Goal: Information Seeking & Learning: Learn about a topic

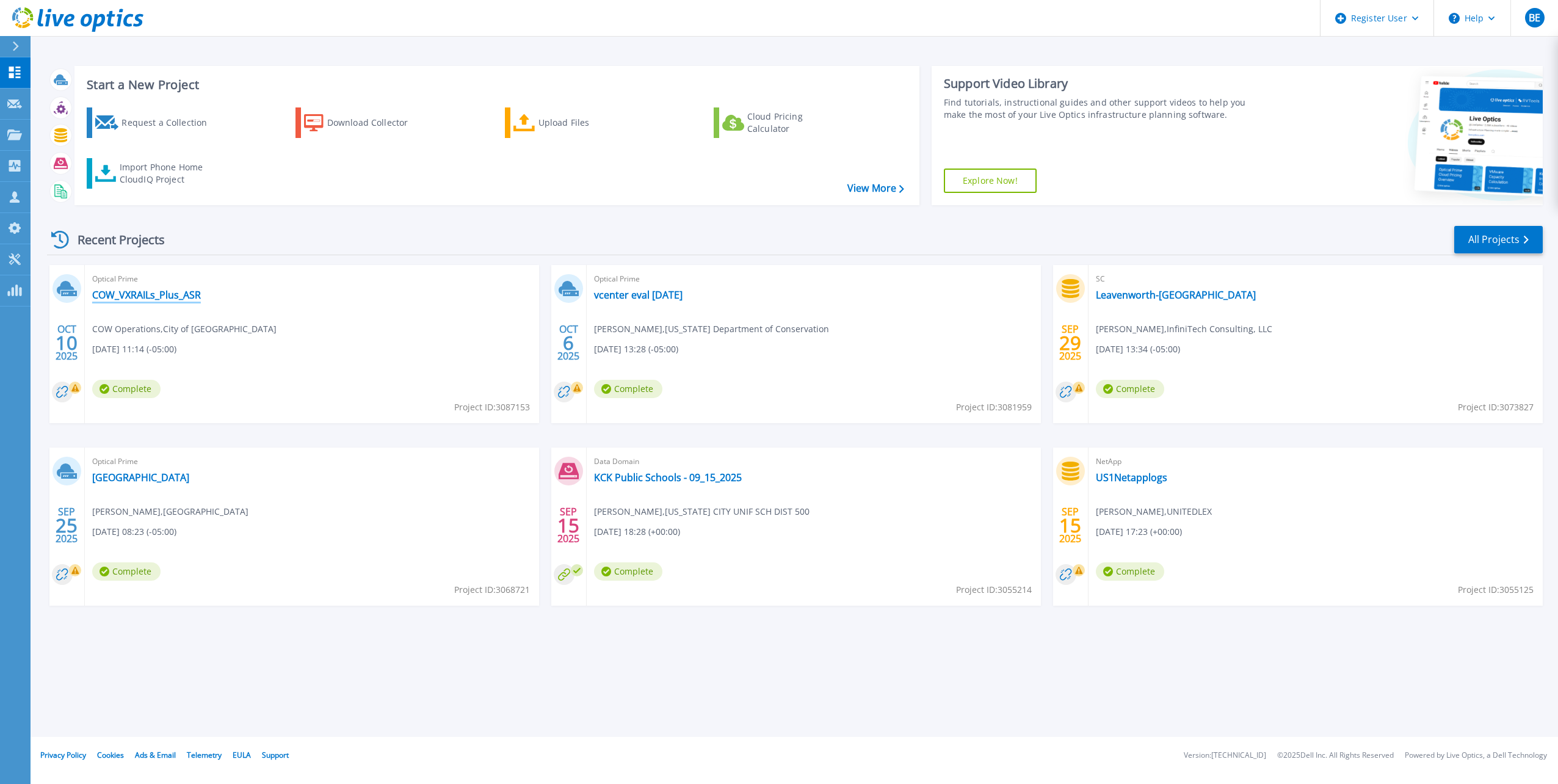
click at [157, 298] on link "COW_VXRAILs_Plus_ASR" at bounding box center [147, 295] width 109 height 12
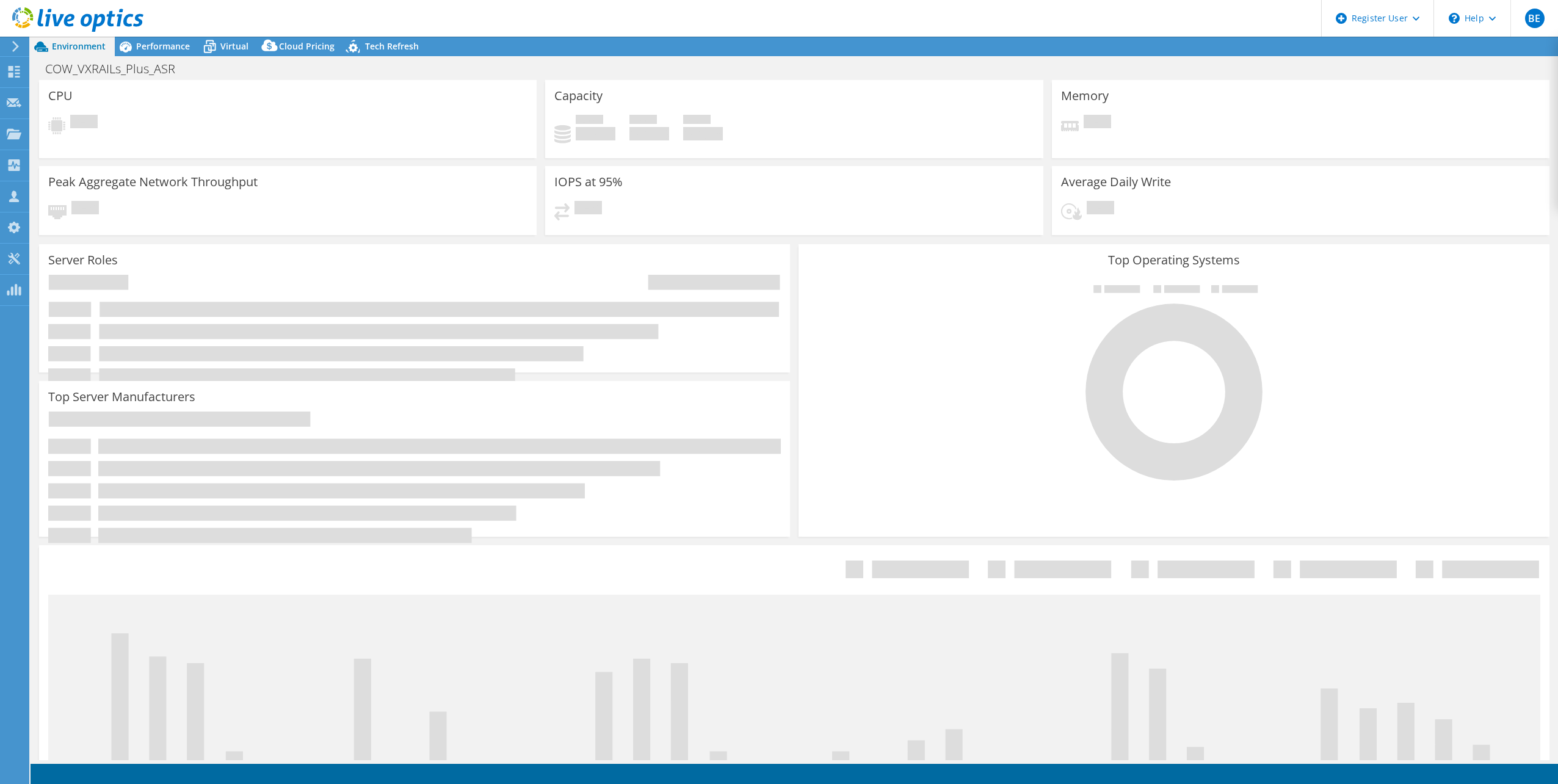
select select "USD"
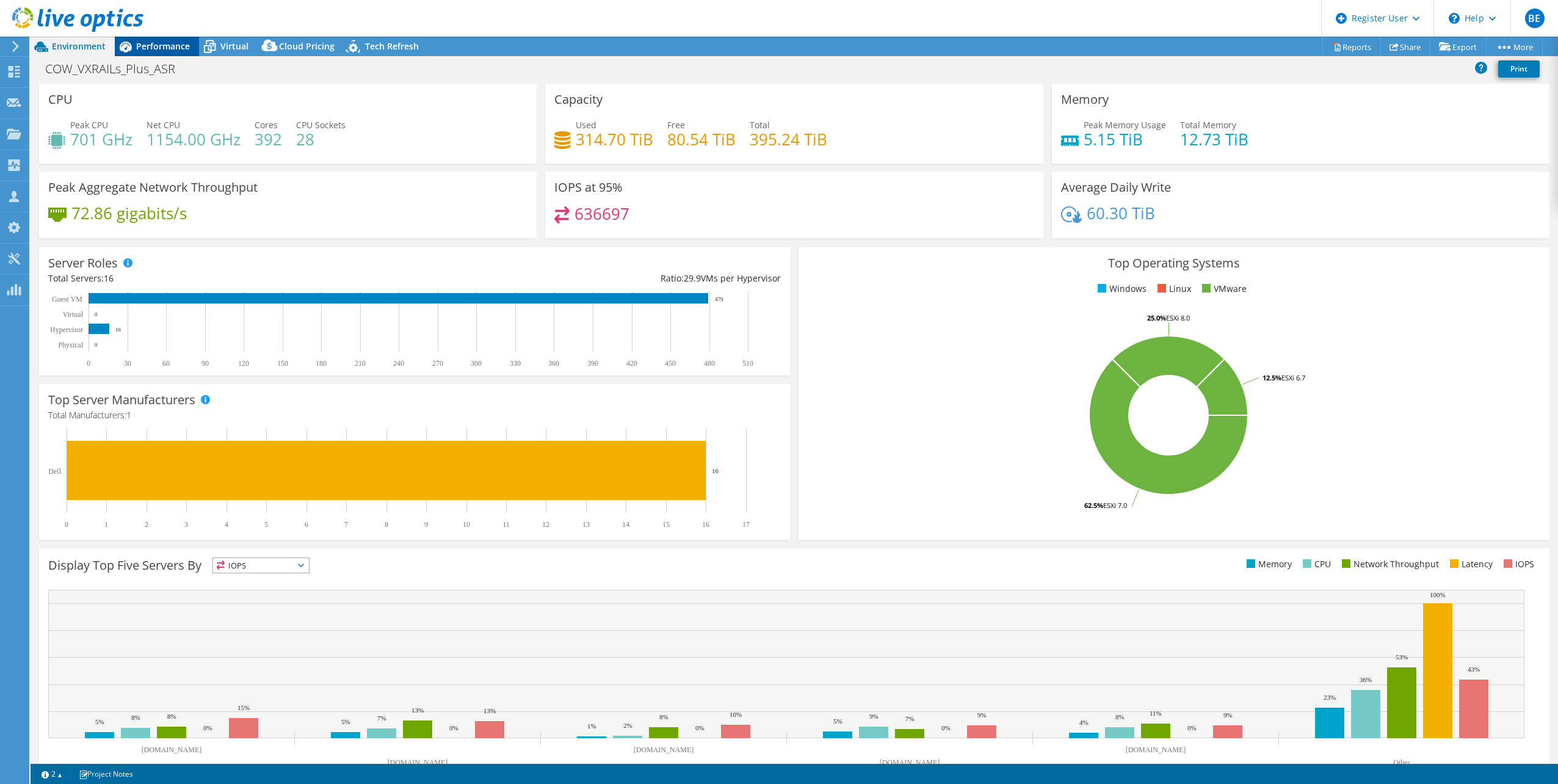
click at [155, 47] on span "Performance" at bounding box center [163, 46] width 54 height 11
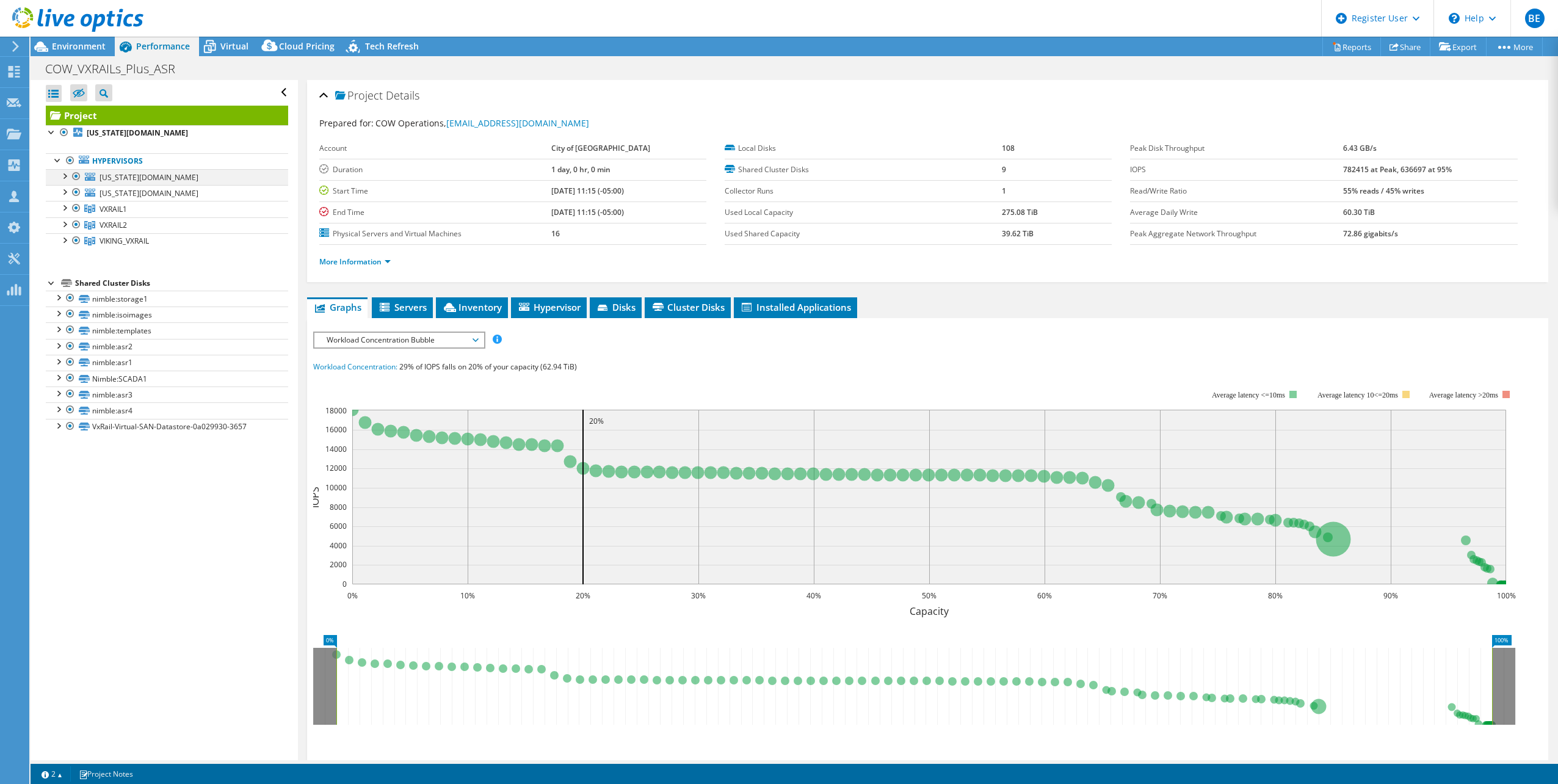
click at [64, 178] on div at bounding box center [64, 175] width 12 height 12
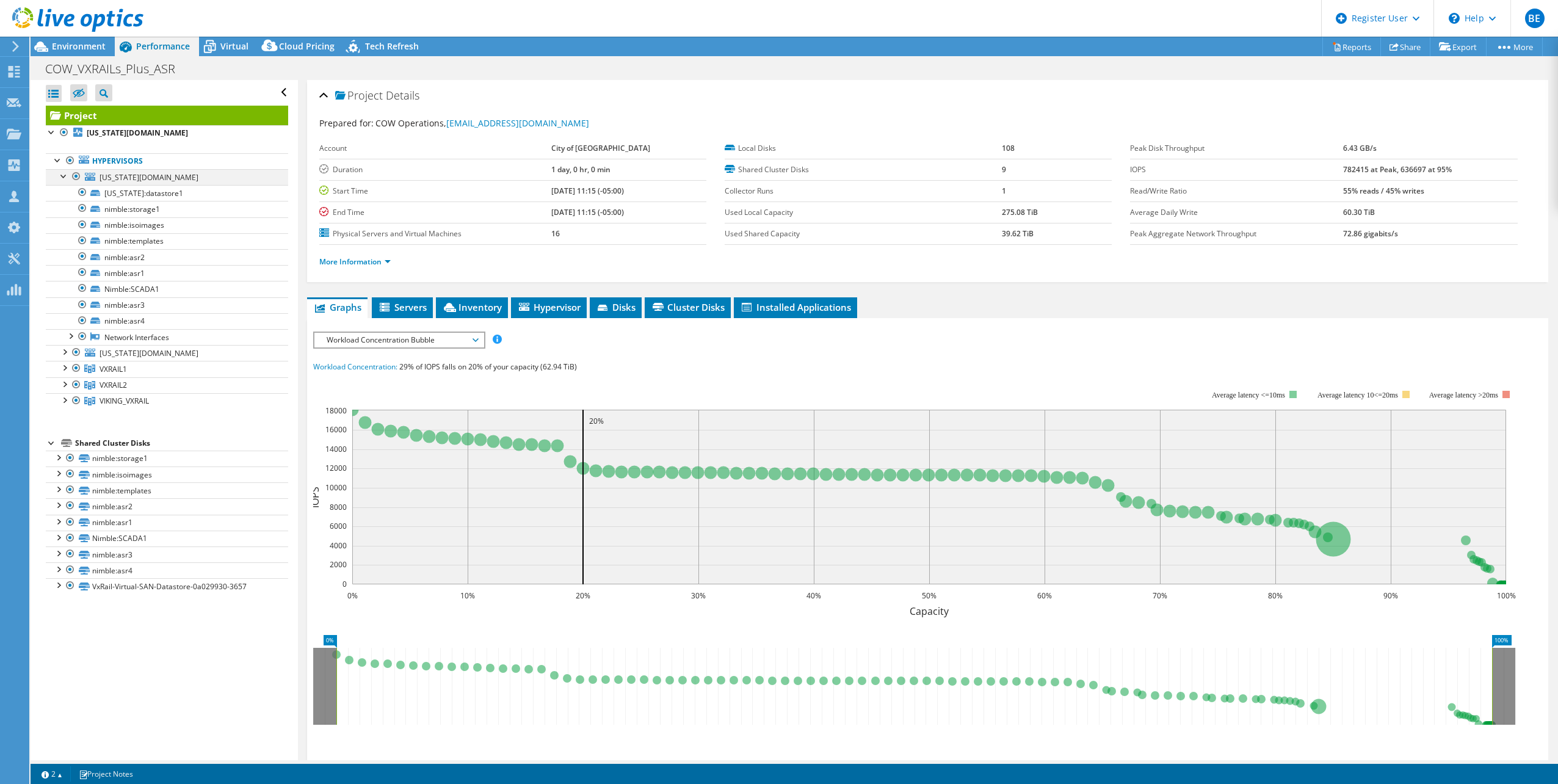
click at [64, 178] on div at bounding box center [64, 175] width 12 height 12
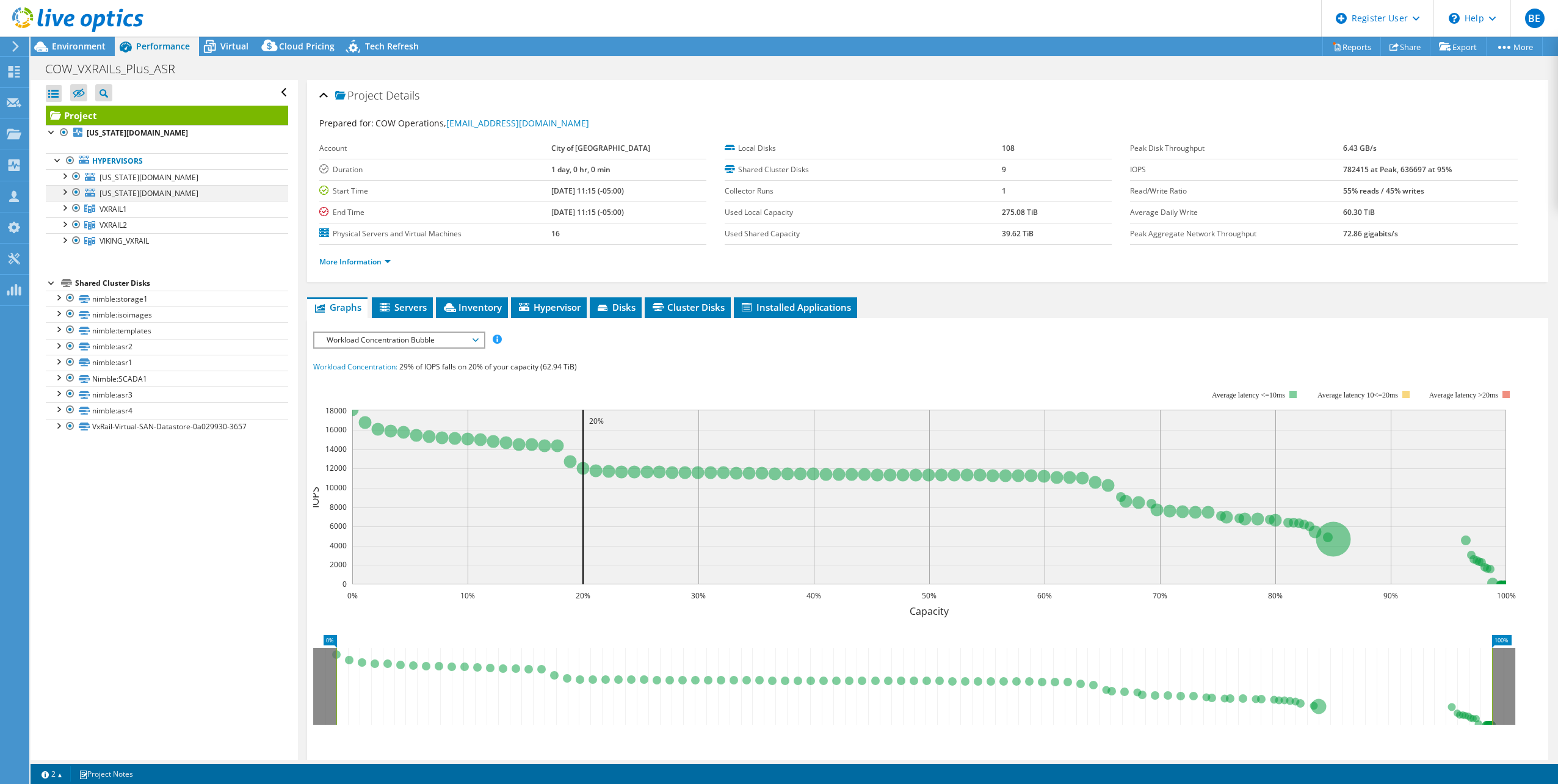
click at [64, 196] on div at bounding box center [64, 191] width 12 height 12
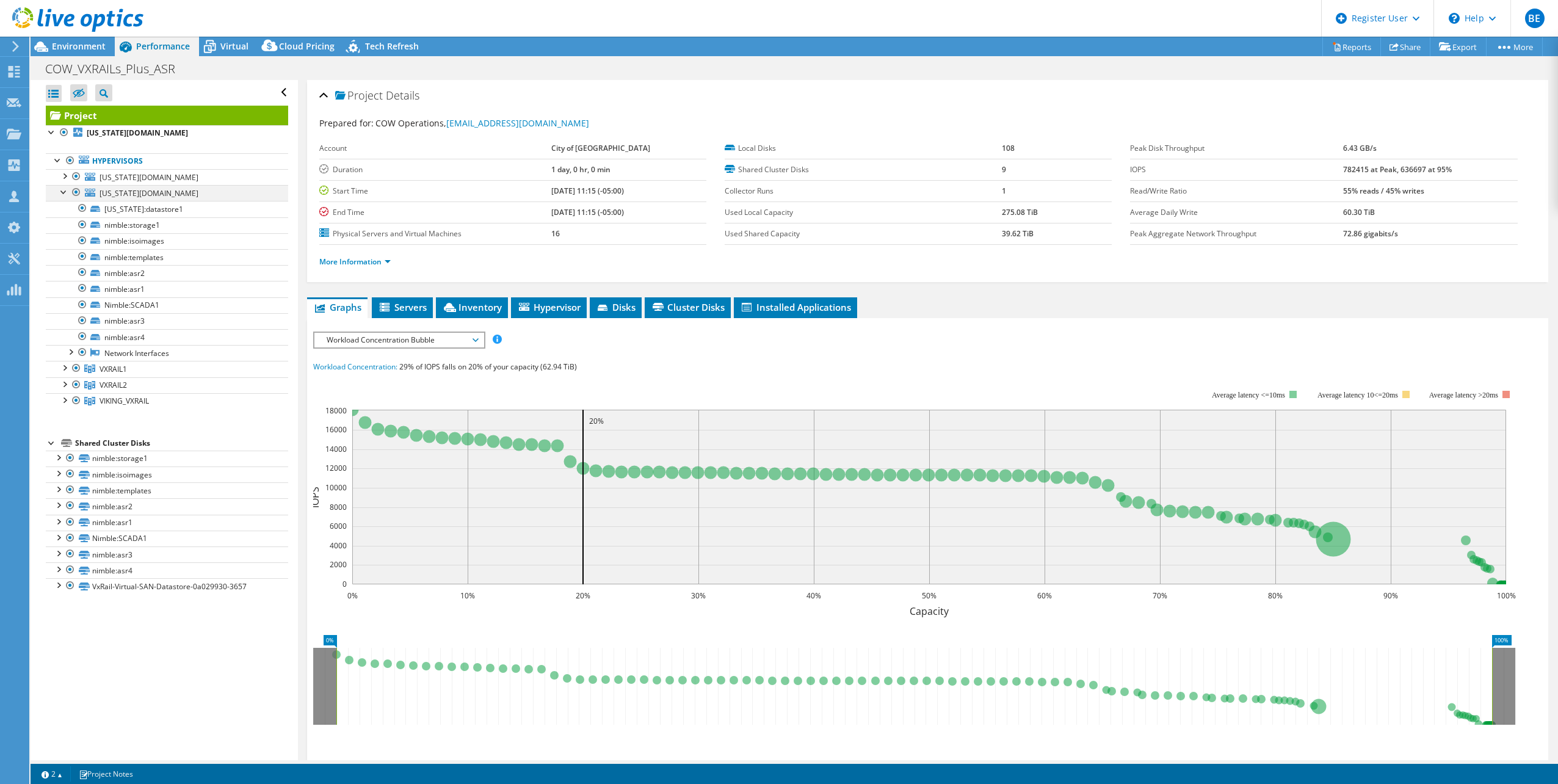
click at [64, 196] on div at bounding box center [64, 191] width 12 height 12
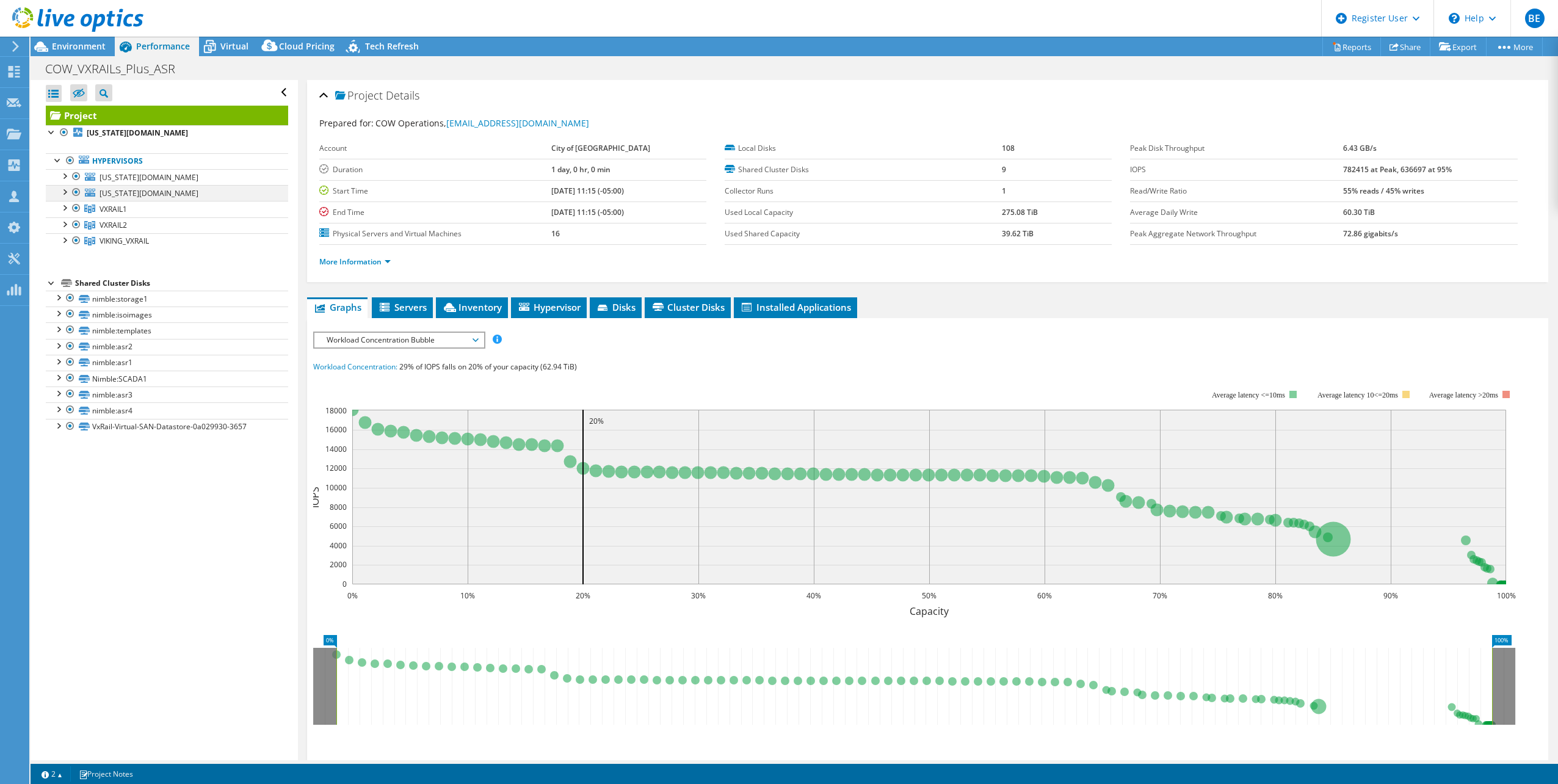
click at [64, 196] on div at bounding box center [64, 191] width 12 height 12
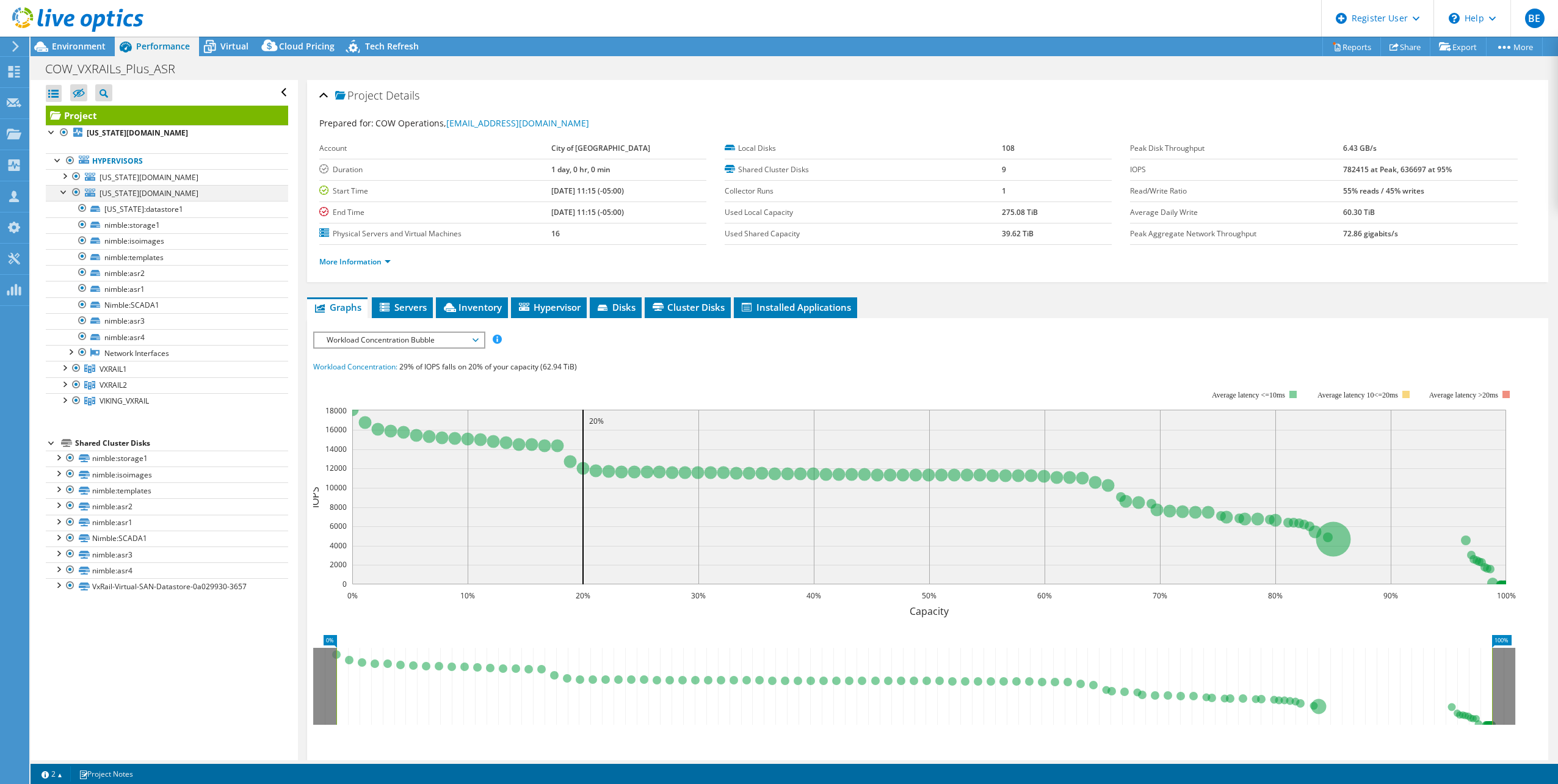
click at [64, 196] on div at bounding box center [64, 191] width 12 height 12
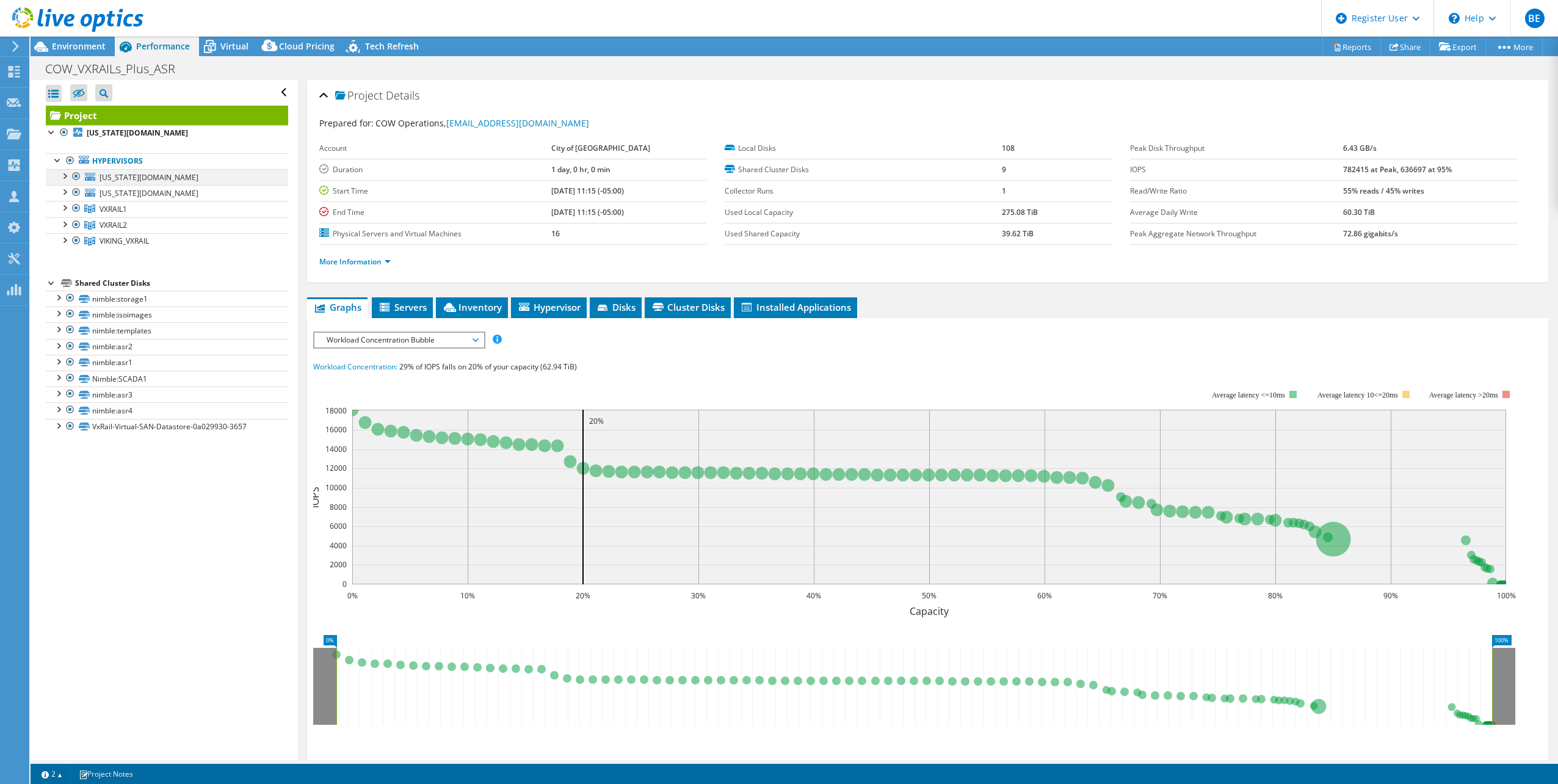
click at [68, 177] on div at bounding box center [64, 175] width 12 height 12
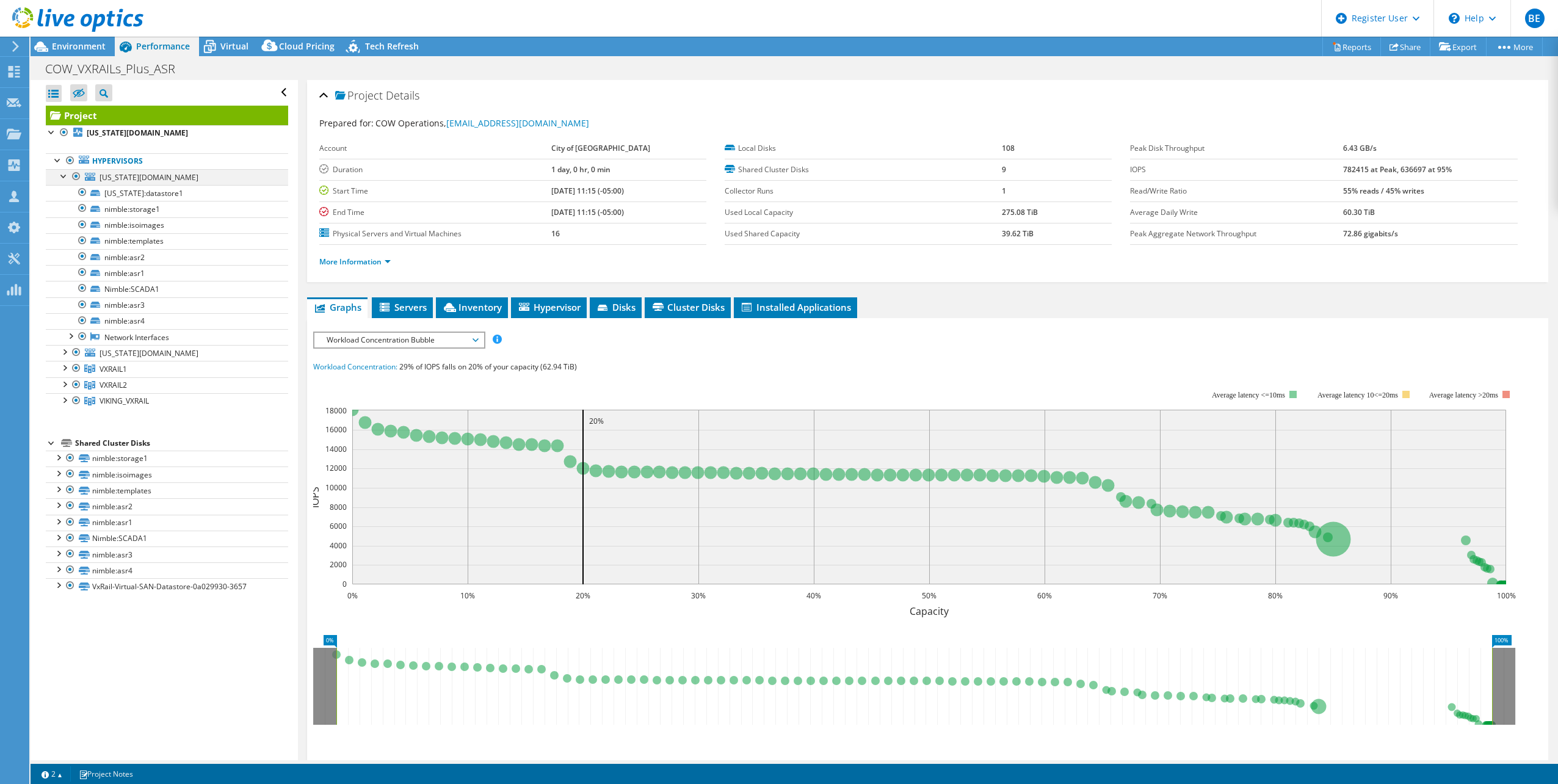
click at [68, 177] on div at bounding box center [64, 175] width 12 height 12
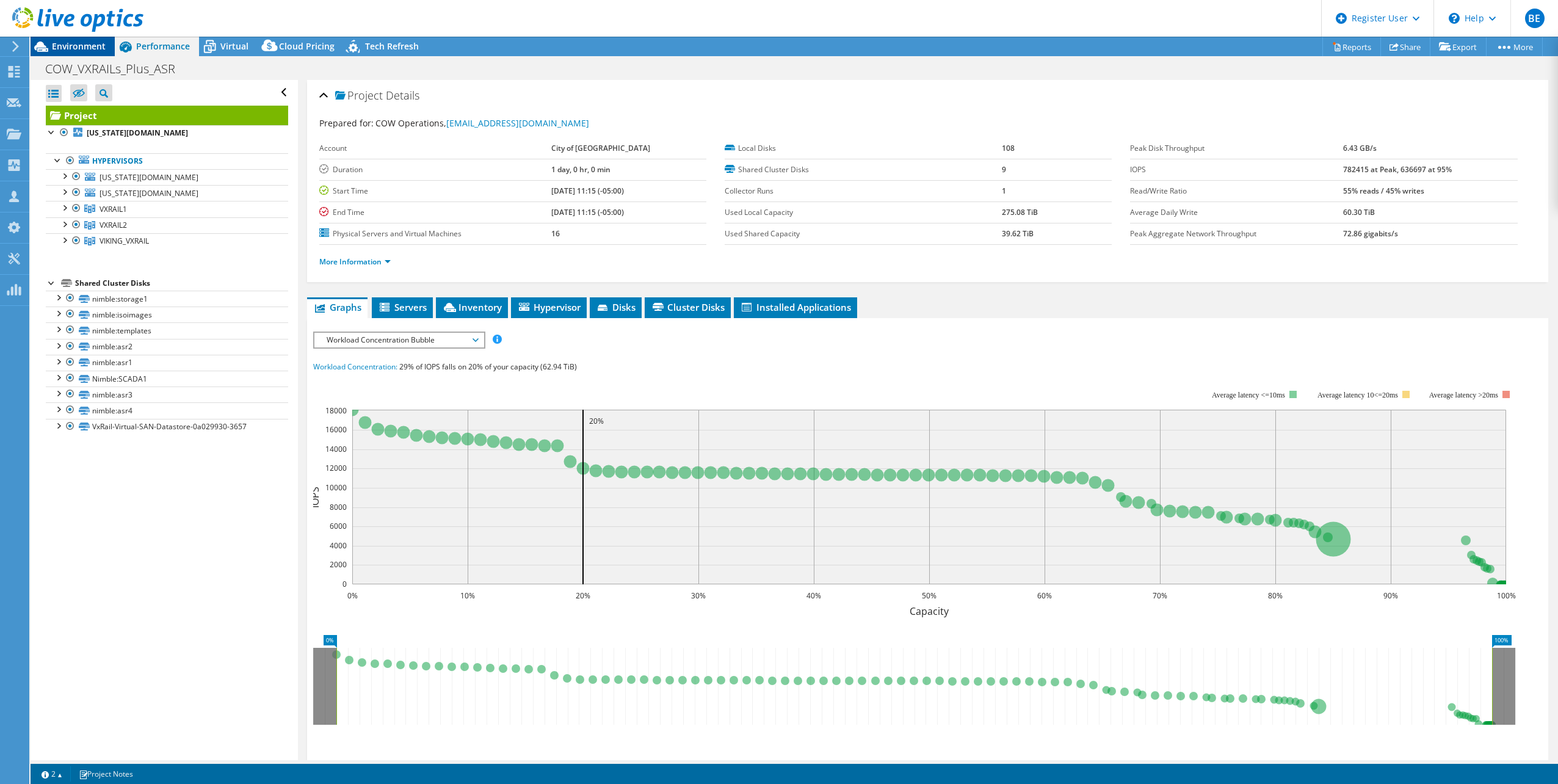
drag, startPoint x: 90, startPoint y: 50, endPoint x: 97, endPoint y: 49, distance: 7.1
click at [90, 49] on span "Environment" at bounding box center [78, 46] width 54 height 11
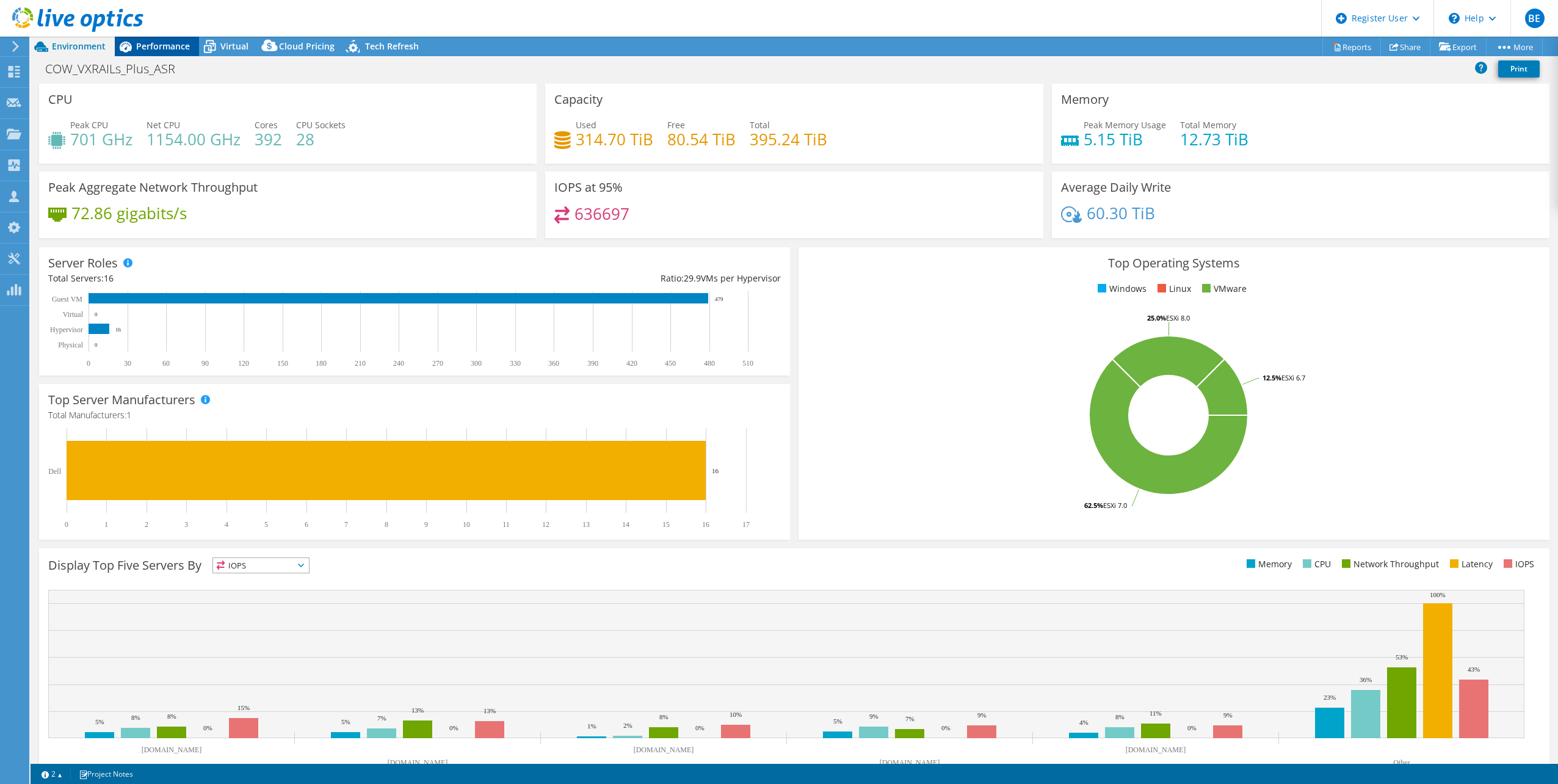
click at [147, 45] on span "Performance" at bounding box center [163, 46] width 54 height 11
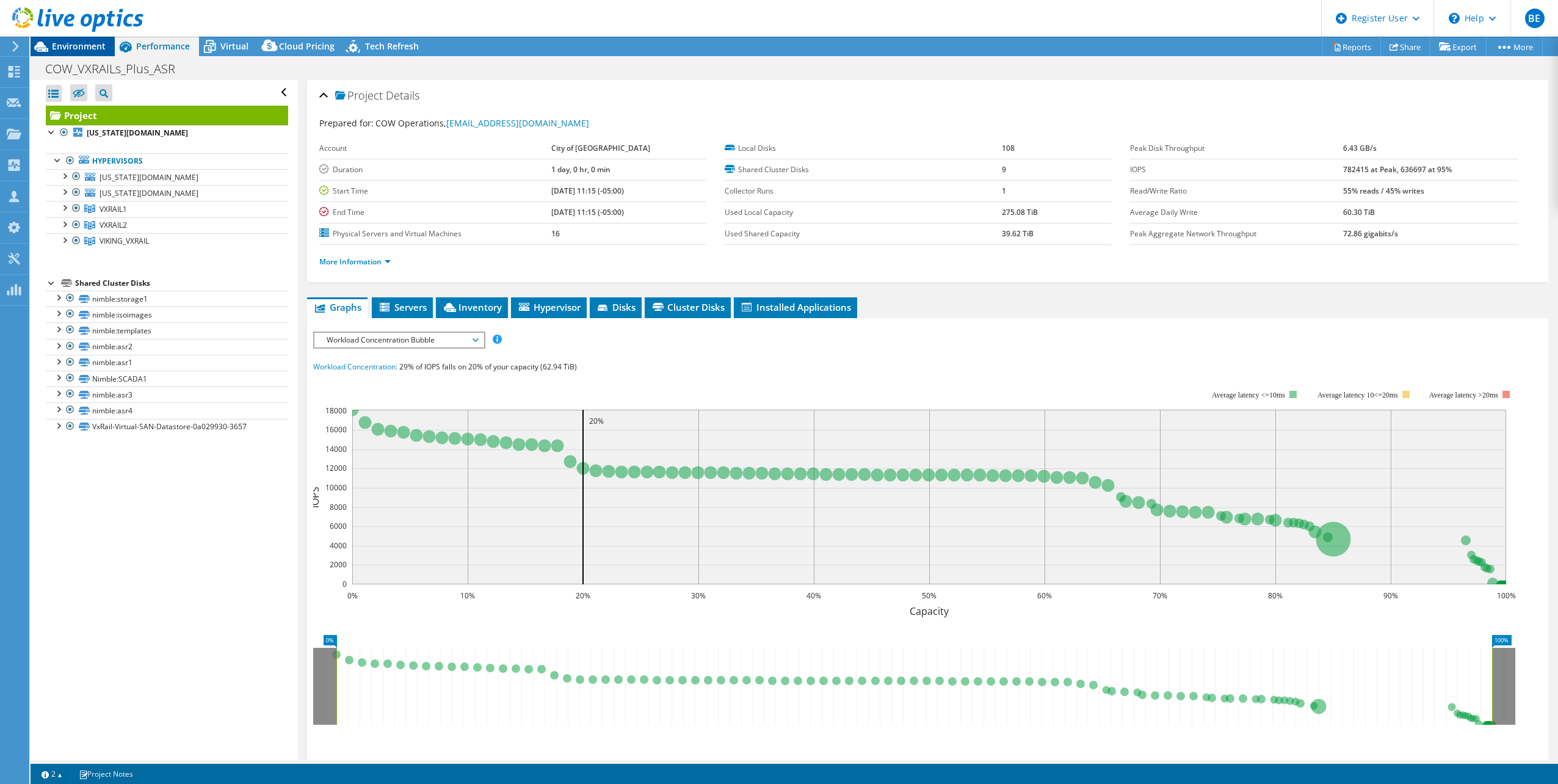
click at [90, 44] on span "Environment" at bounding box center [78, 46] width 54 height 11
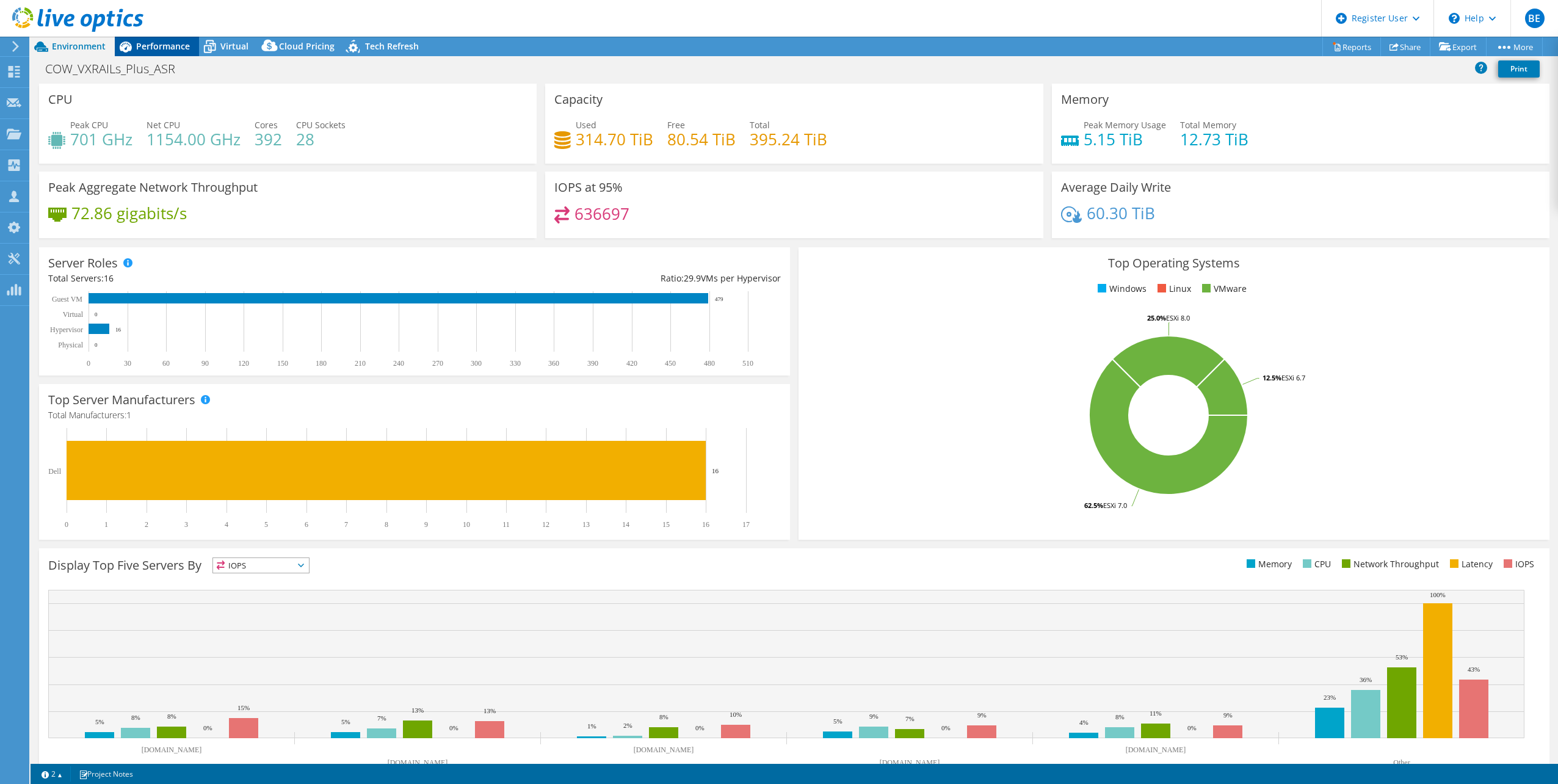
click at [178, 44] on span "Performance" at bounding box center [163, 46] width 54 height 11
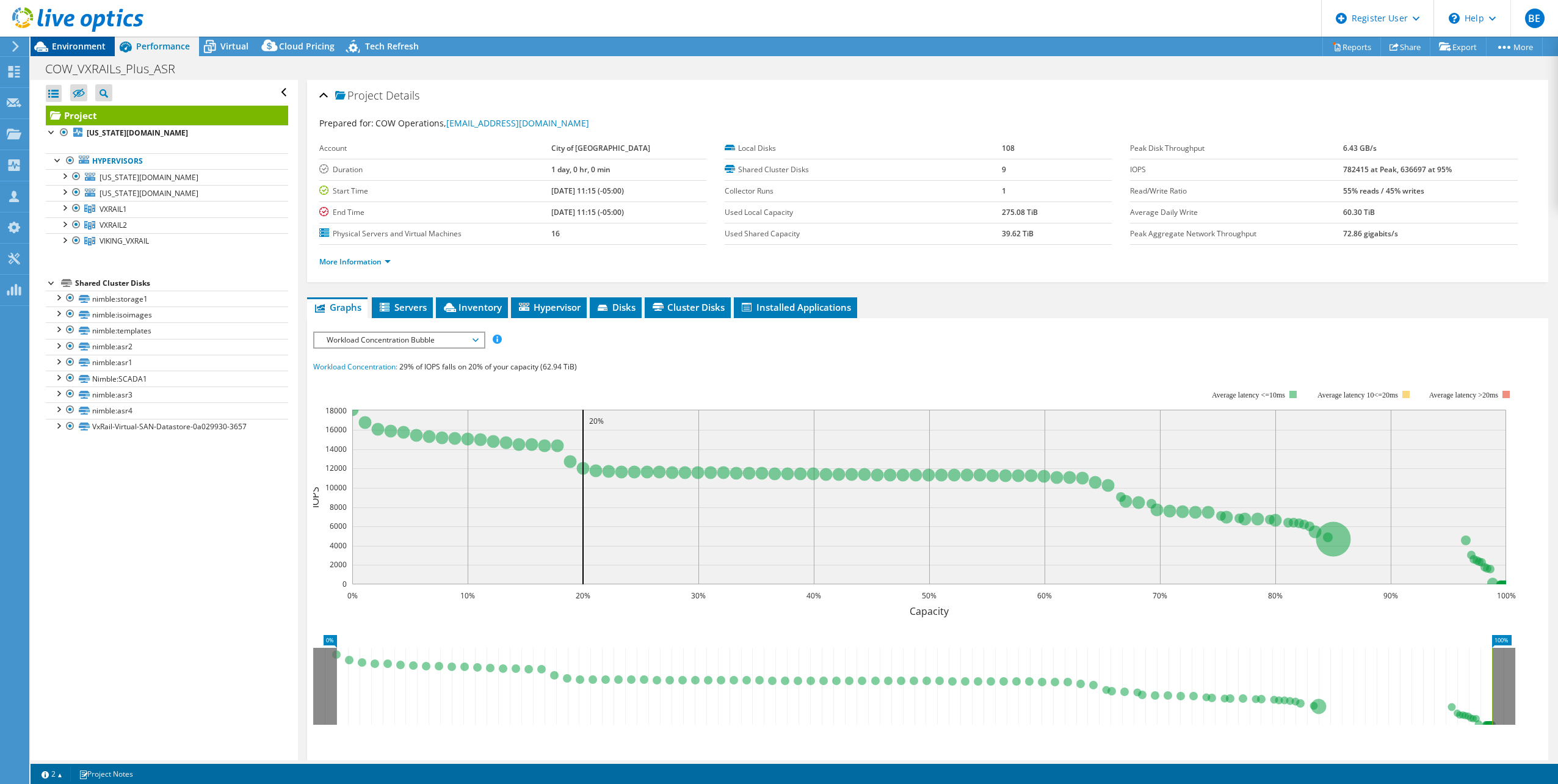
click at [69, 45] on span "Environment" at bounding box center [78, 46] width 54 height 11
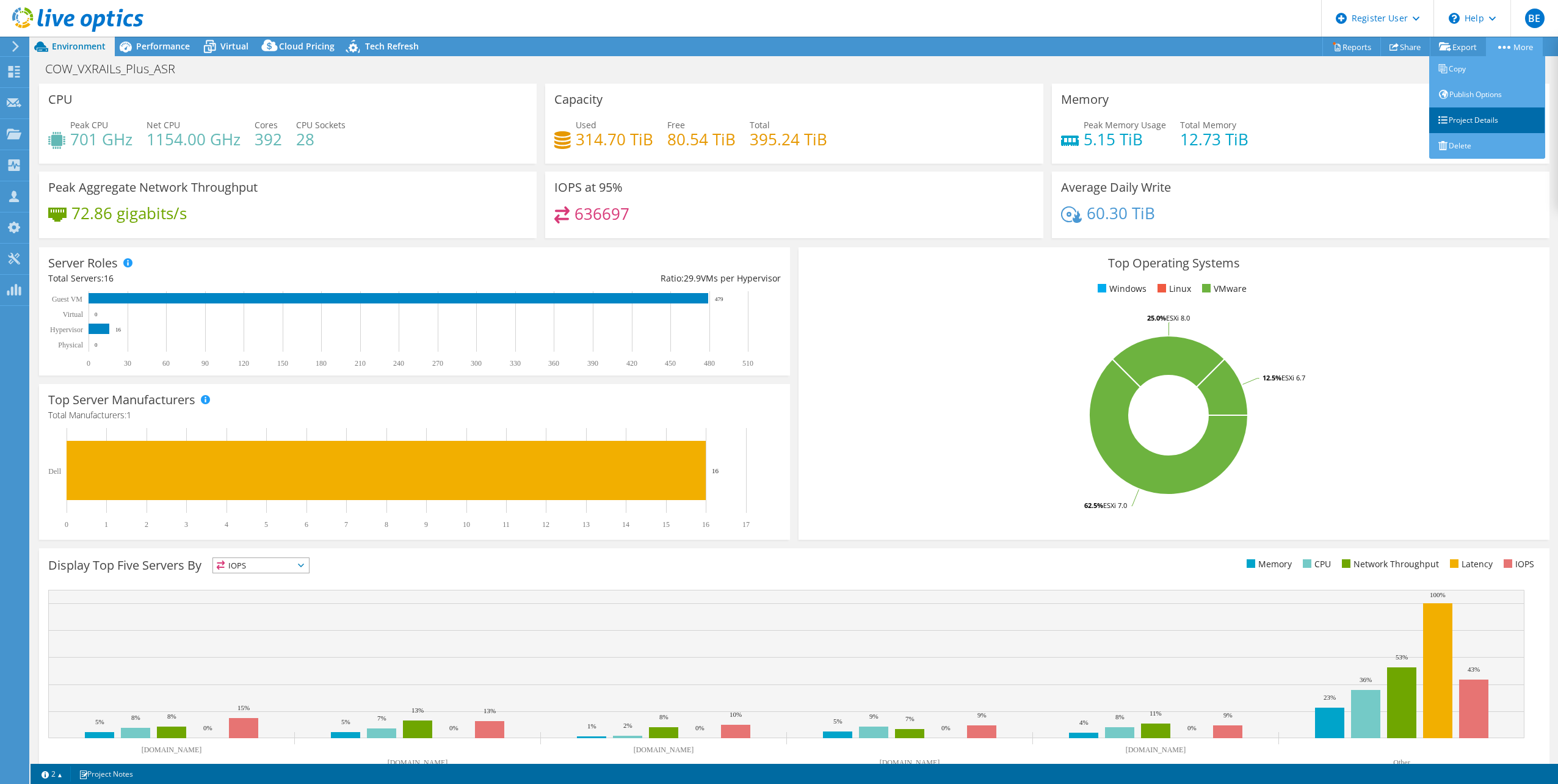
click at [1488, 117] on link "Project Details" at bounding box center [1486, 120] width 116 height 25
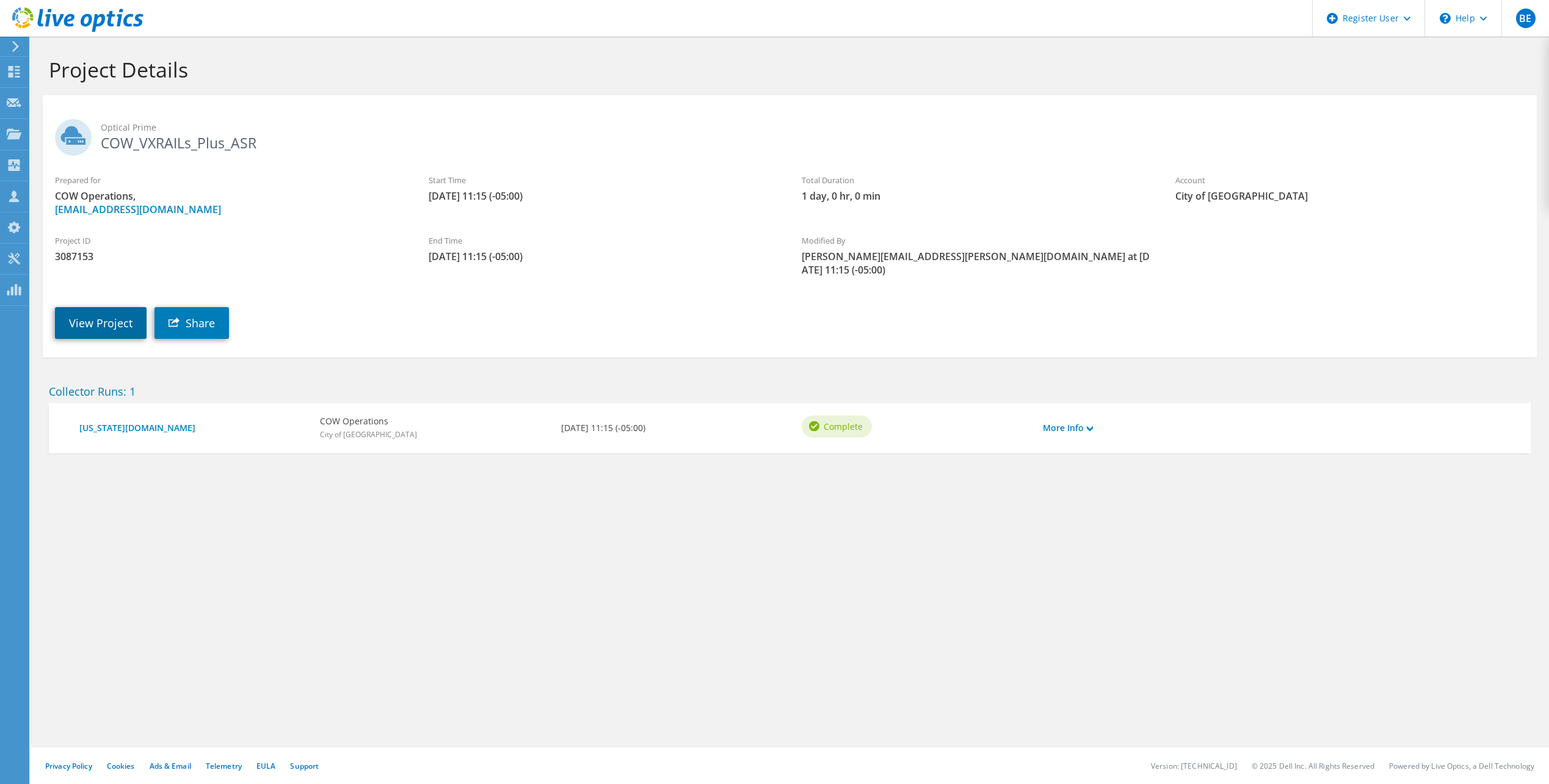
click at [123, 311] on link "View Project" at bounding box center [101, 322] width 92 height 31
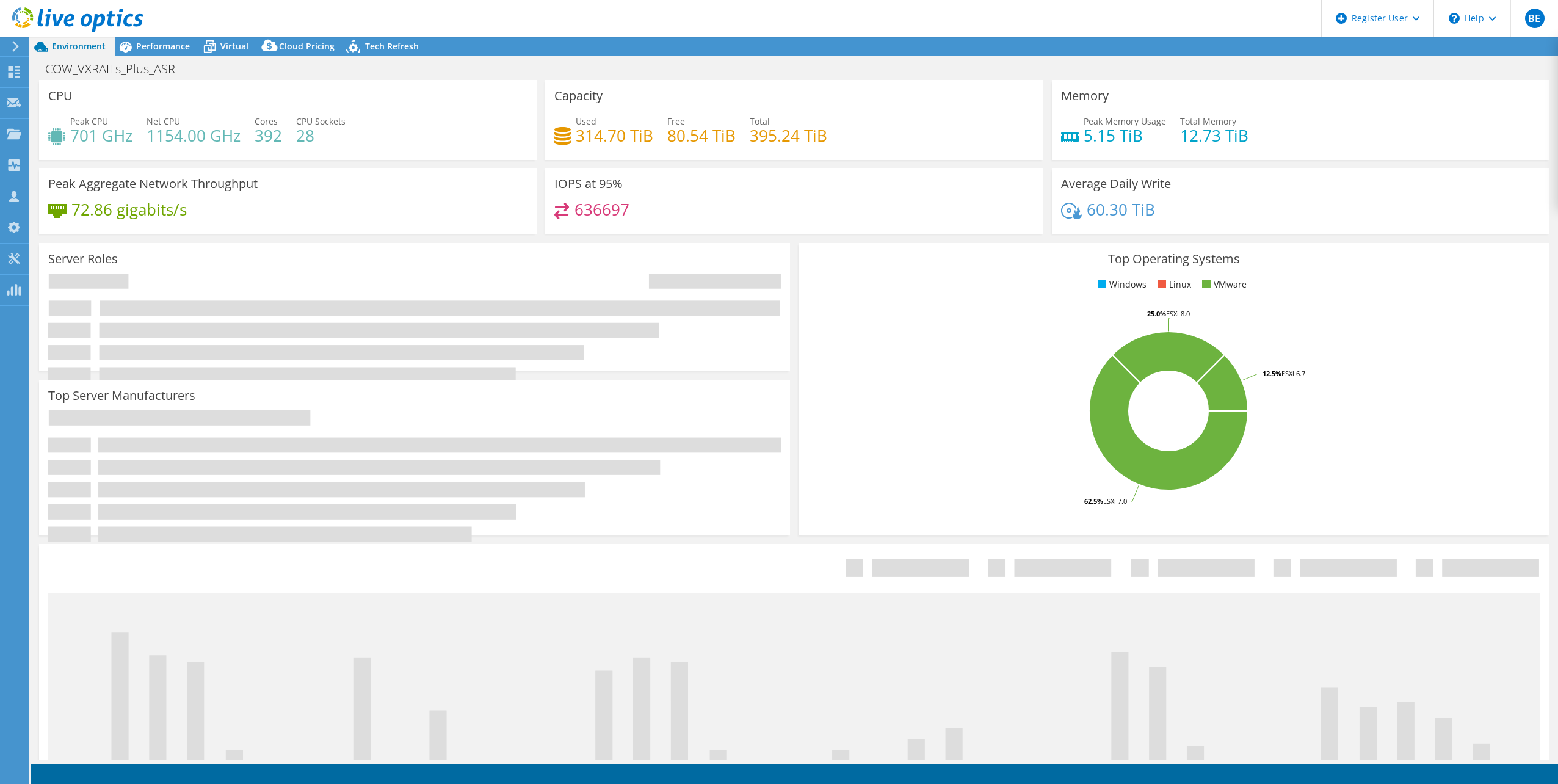
select select "USD"
